Goal: Transaction & Acquisition: Purchase product/service

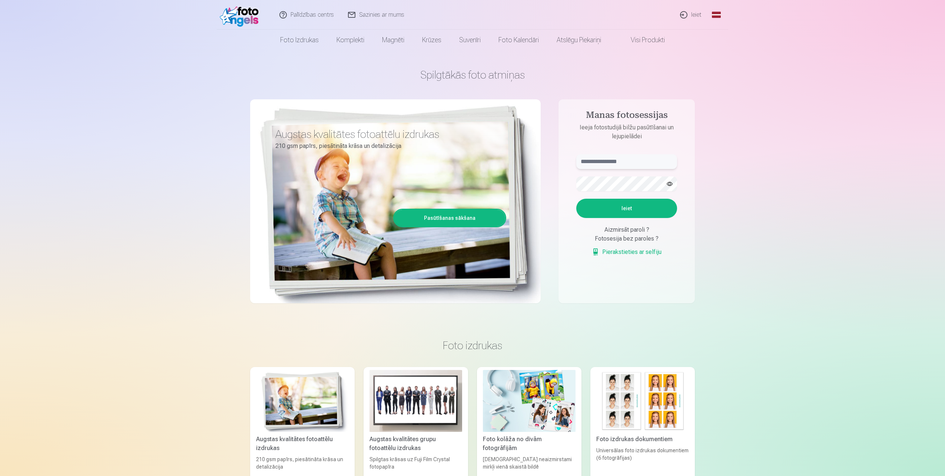
click at [630, 164] on input "text" at bounding box center [626, 161] width 101 height 15
type input "**********"
click at [627, 191] on form "**********" at bounding box center [627, 209] width 116 height 110
click at [666, 184] on button "button" at bounding box center [669, 184] width 14 height 14
click at [669, 183] on button "button" at bounding box center [669, 184] width 14 height 14
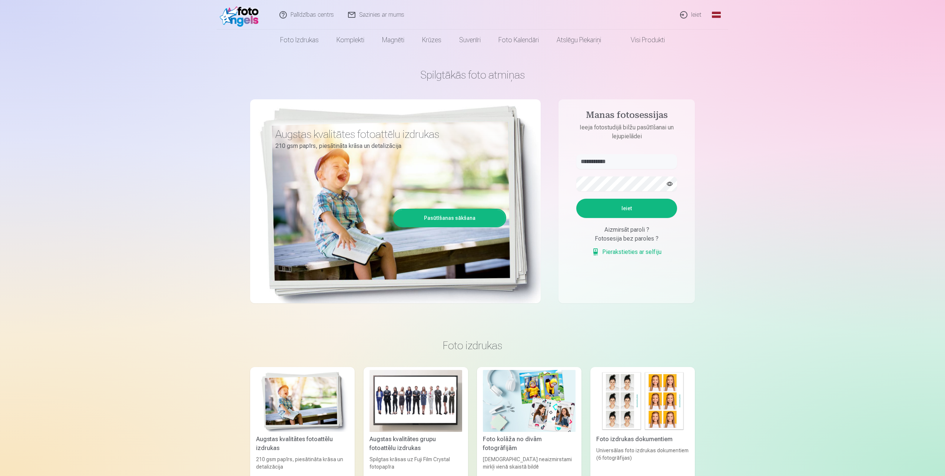
click at [635, 210] on button "Ieiet" at bounding box center [626, 208] width 101 height 19
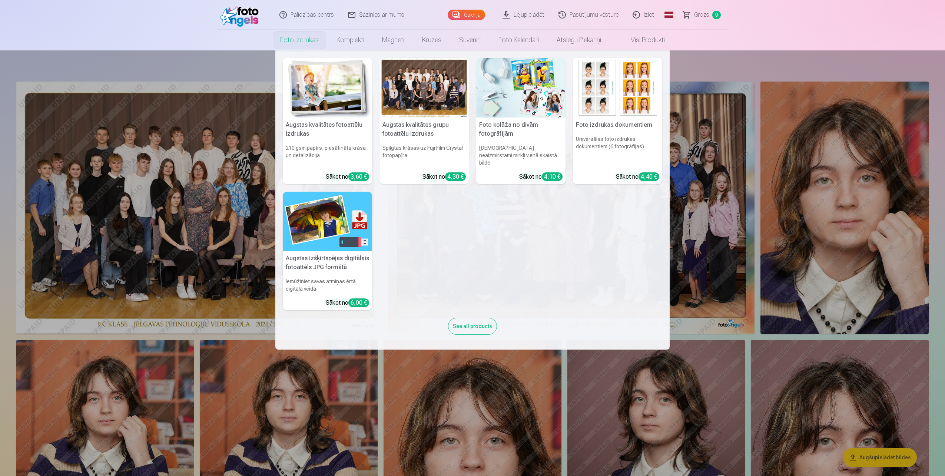
click at [603, 124] on h5 "Foto izdrukas dokumentiem" at bounding box center [617, 124] width 89 height 15
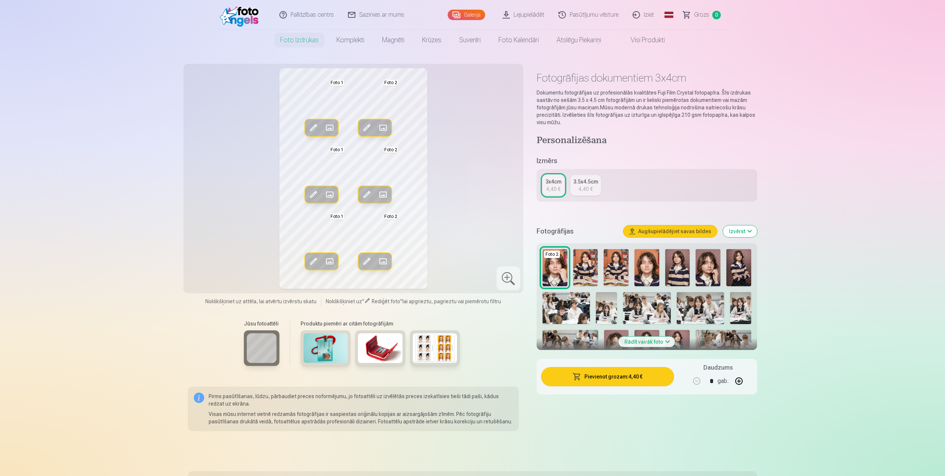
click at [646, 270] on img at bounding box center [646, 267] width 25 height 37
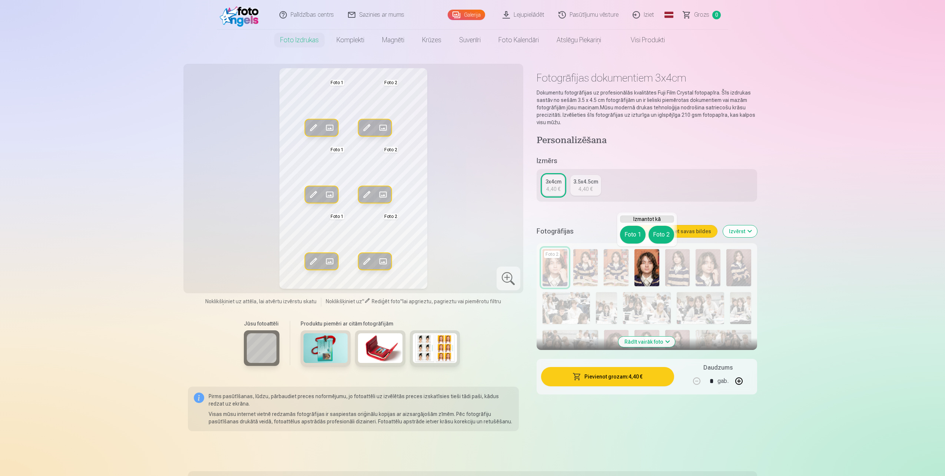
click at [646, 270] on img at bounding box center [646, 267] width 25 height 37
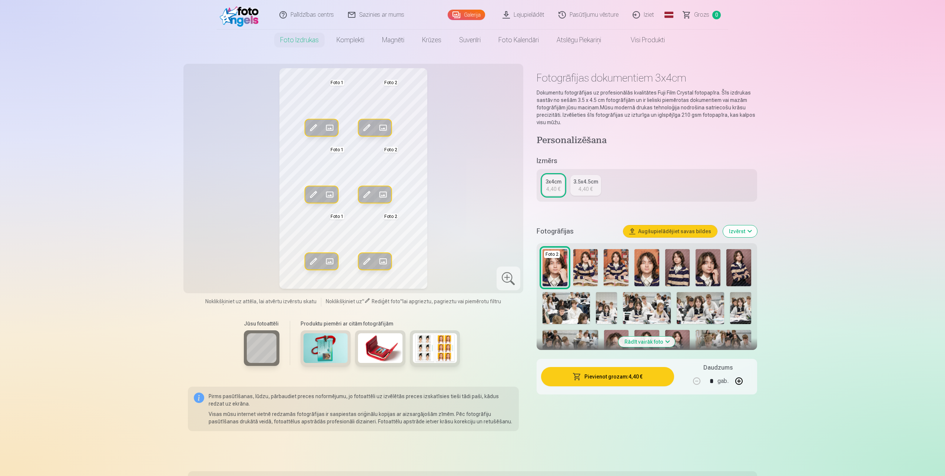
click at [649, 269] on img at bounding box center [646, 267] width 25 height 37
click at [552, 187] on div "4,40 €" at bounding box center [553, 188] width 14 height 7
click at [644, 267] on img at bounding box center [646, 267] width 25 height 37
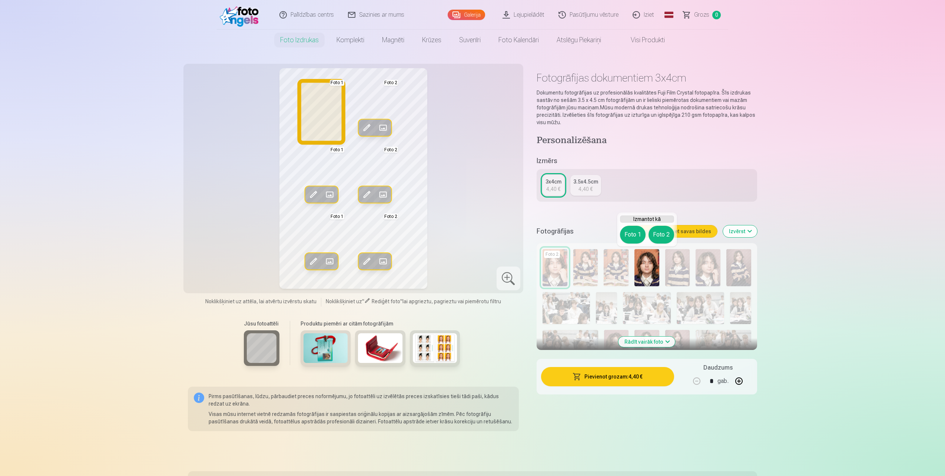
click at [633, 235] on button "Foto 1" at bounding box center [633, 235] width 26 height 18
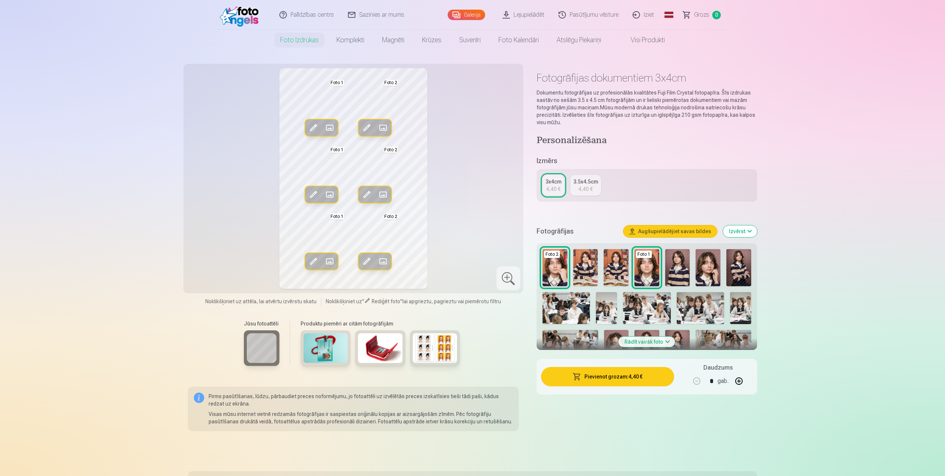
click at [587, 18] on link "Pasūtījumu vēsture" at bounding box center [589, 15] width 74 height 30
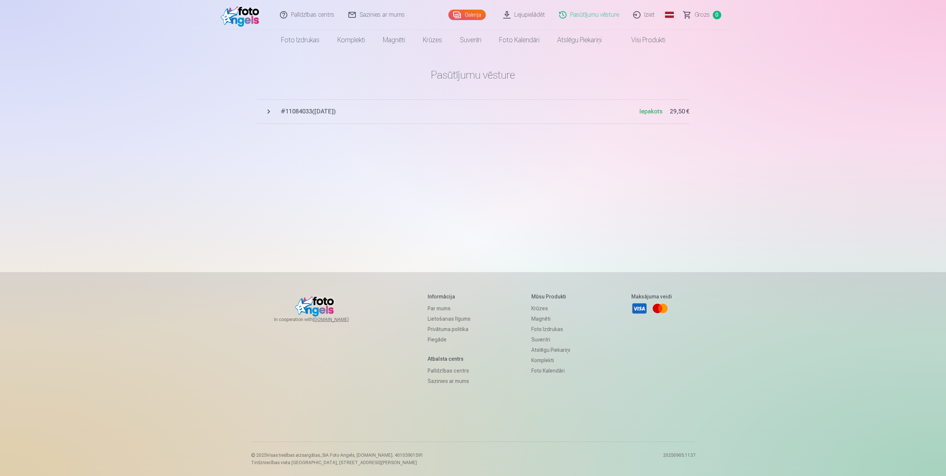
click at [436, 339] on link "Piegāde" at bounding box center [449, 339] width 43 height 10
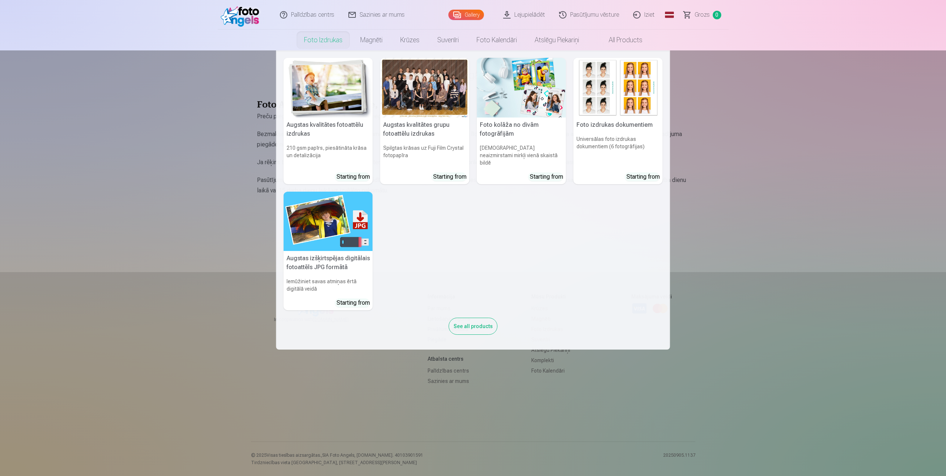
click at [316, 44] on link "Foto izdrukas" at bounding box center [323, 40] width 56 height 21
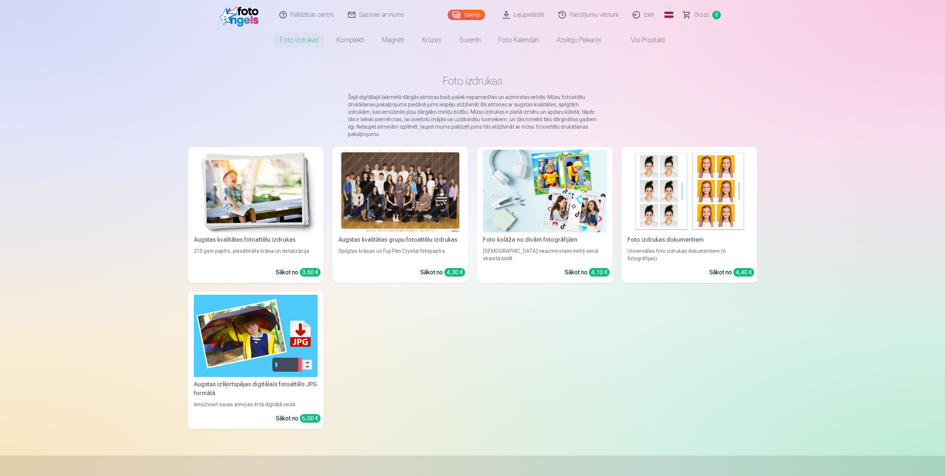
click at [673, 194] on img at bounding box center [689, 191] width 124 height 83
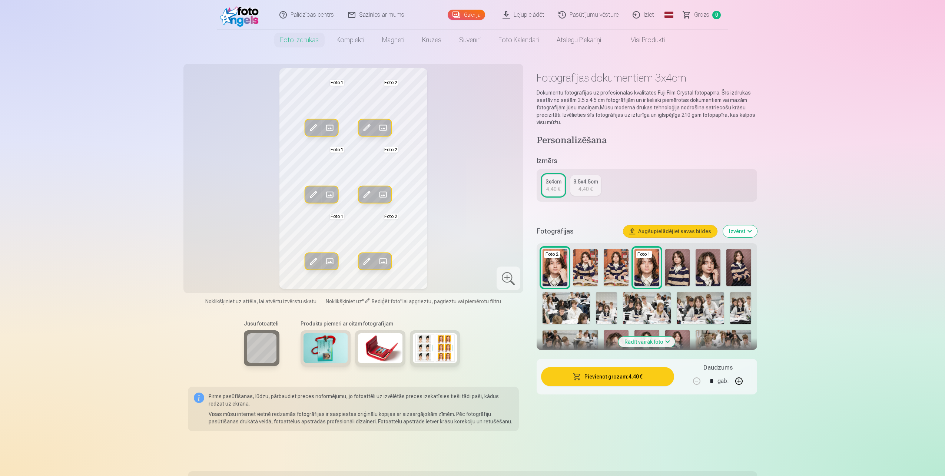
click at [741, 233] on button "Izvērst" at bounding box center [740, 231] width 34 height 12
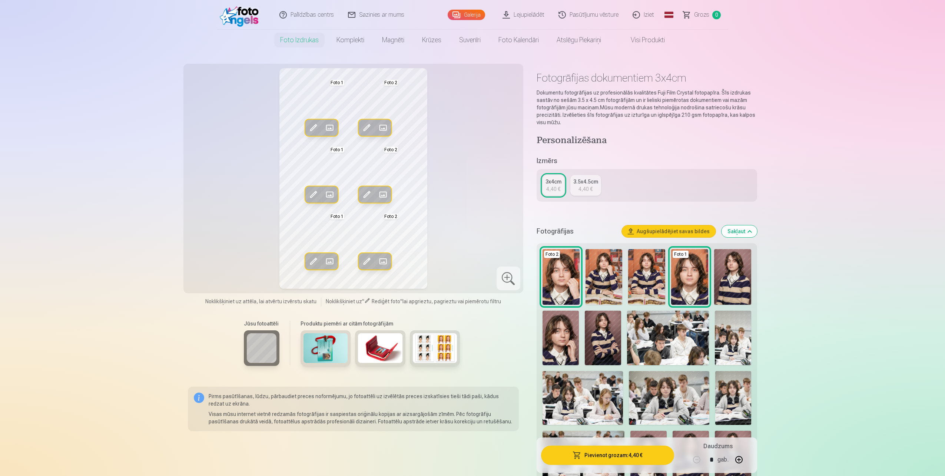
click at [741, 233] on button "Sakļaut" at bounding box center [739, 231] width 36 height 12
